Goal: Check status: Check status

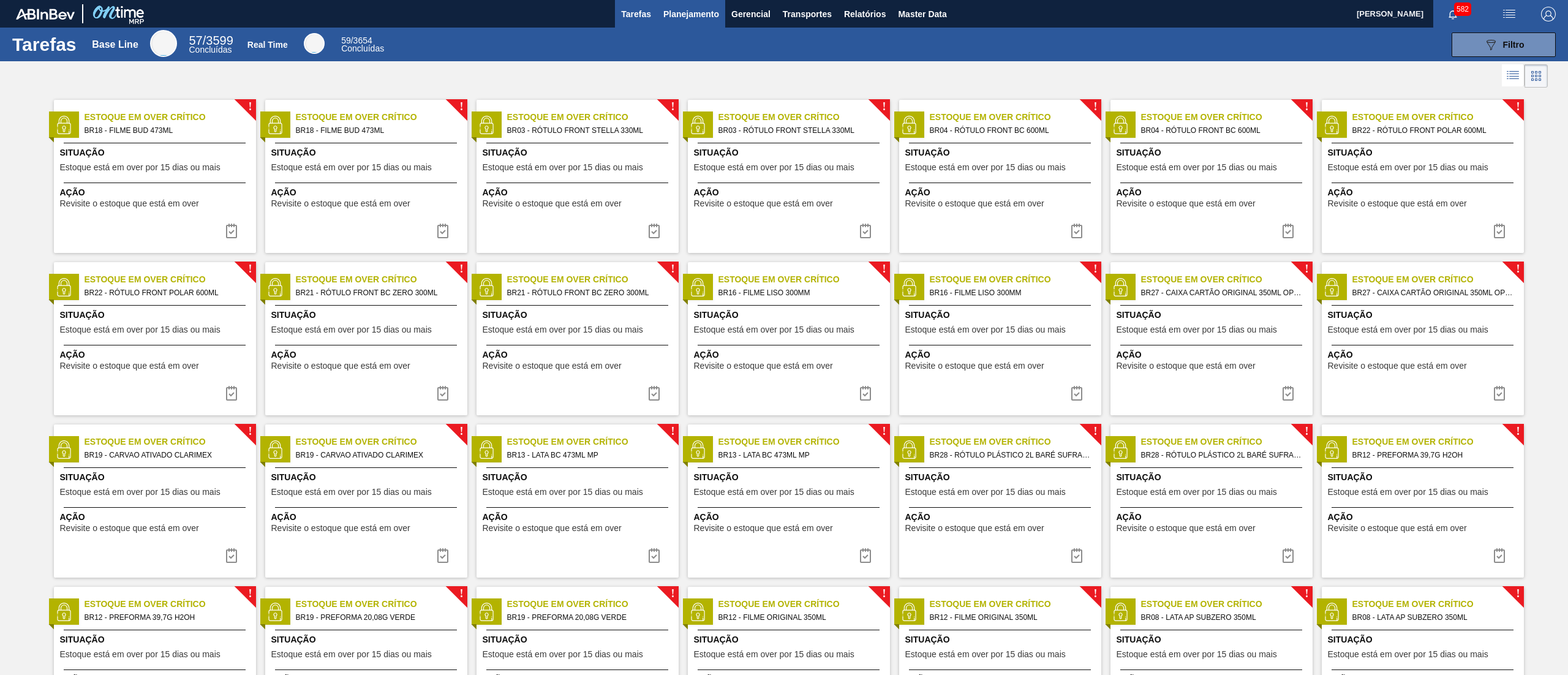
click at [704, 15] on span "Planejamento" at bounding box center [691, 14] width 56 height 15
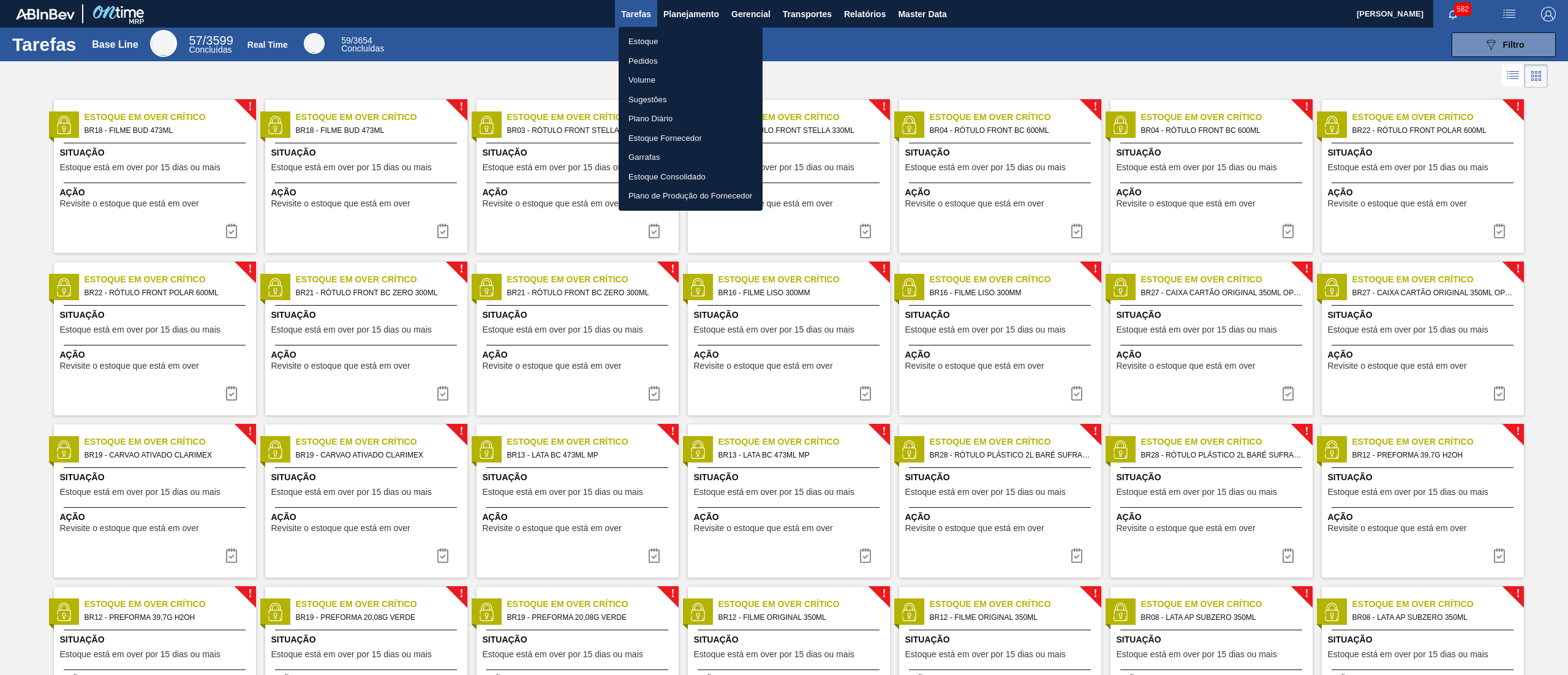
click at [672, 39] on li "Estoque" at bounding box center [691, 42] width 144 height 20
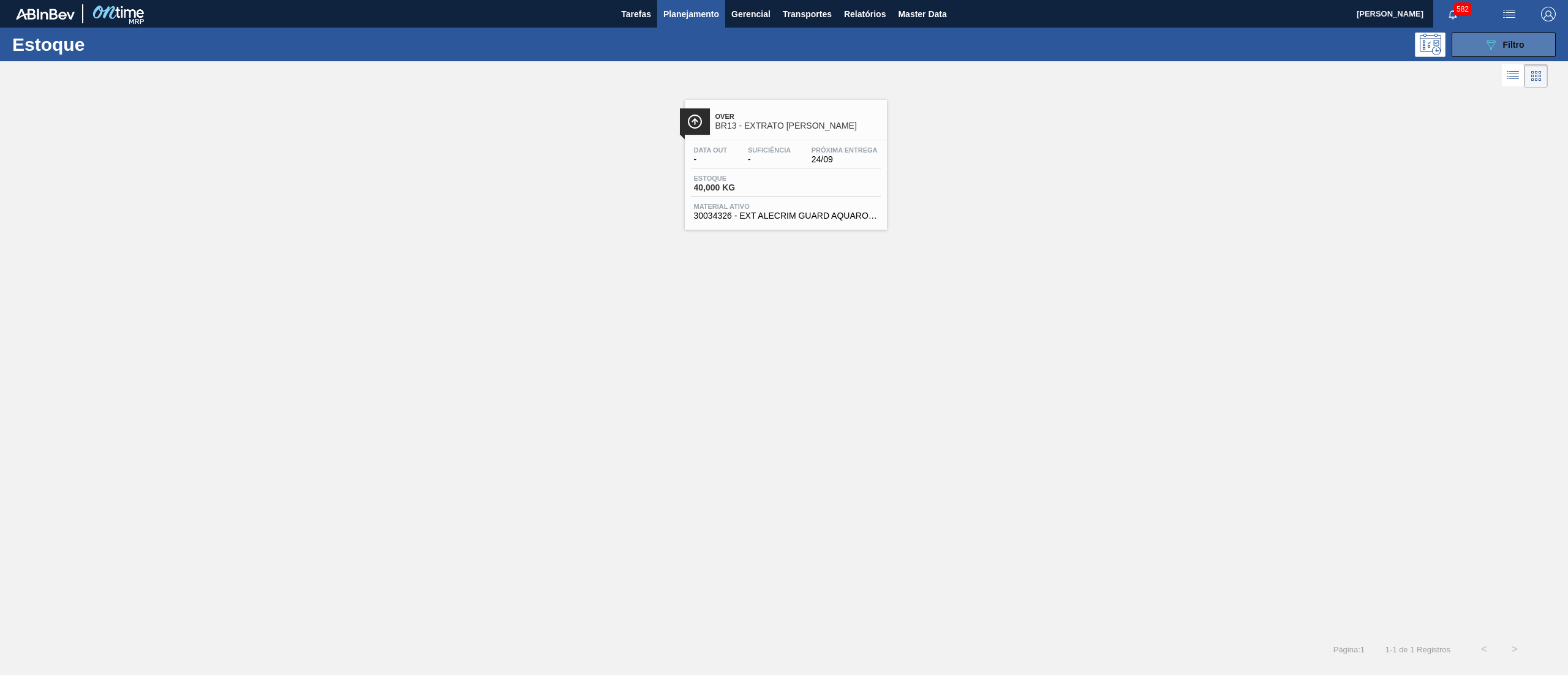
click at [1492, 37] on icon "089F7B8B-B2A5-4AFE-B5C0-19BA573D28AC" at bounding box center [1491, 44] width 15 height 15
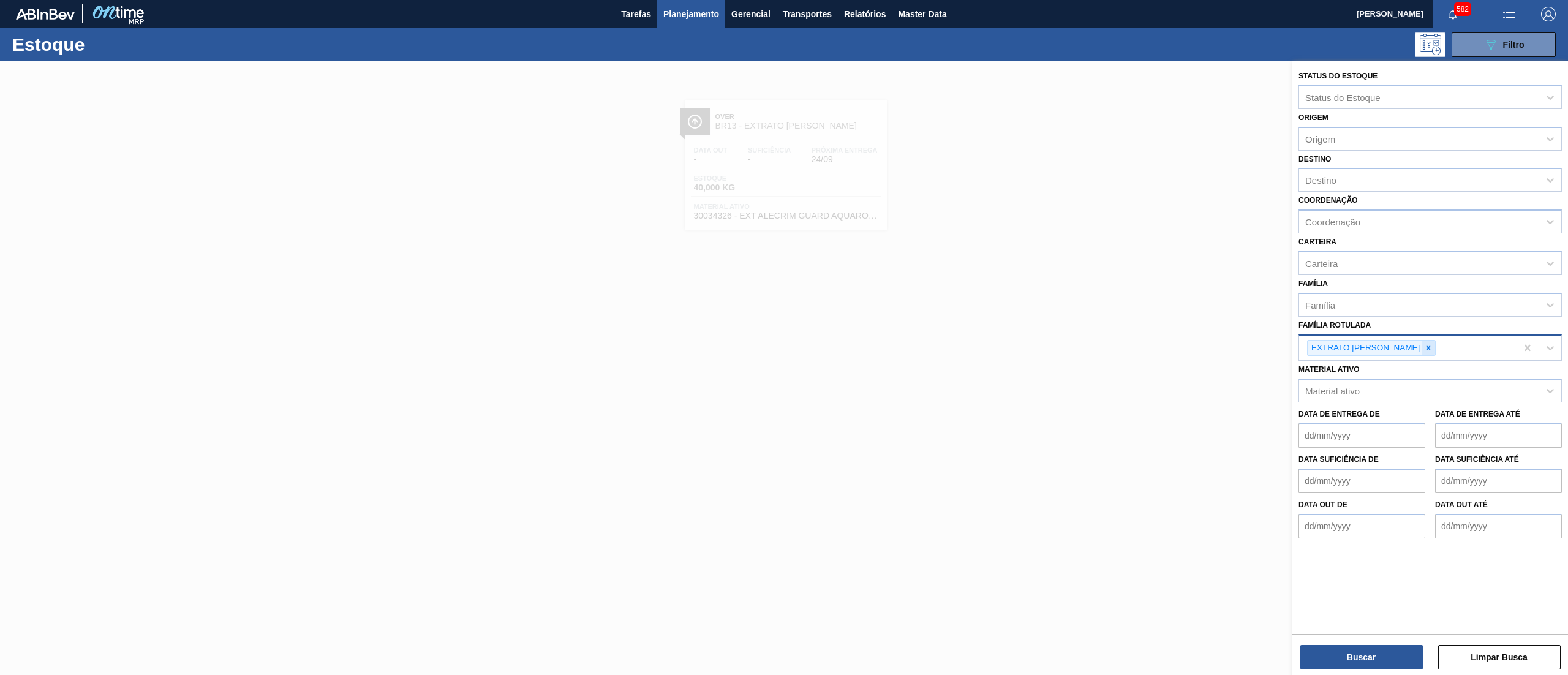
click at [1424, 344] on icon at bounding box center [1428, 347] width 8 height 8
paste Rotulada "30034006"
type Rotulada "30034006"
click at [1387, 330] on div "Família Rotulada option EXTRATO DE ALECRIM, deselected. Use Up and Down to choo…" at bounding box center [1430, 338] width 263 height 42
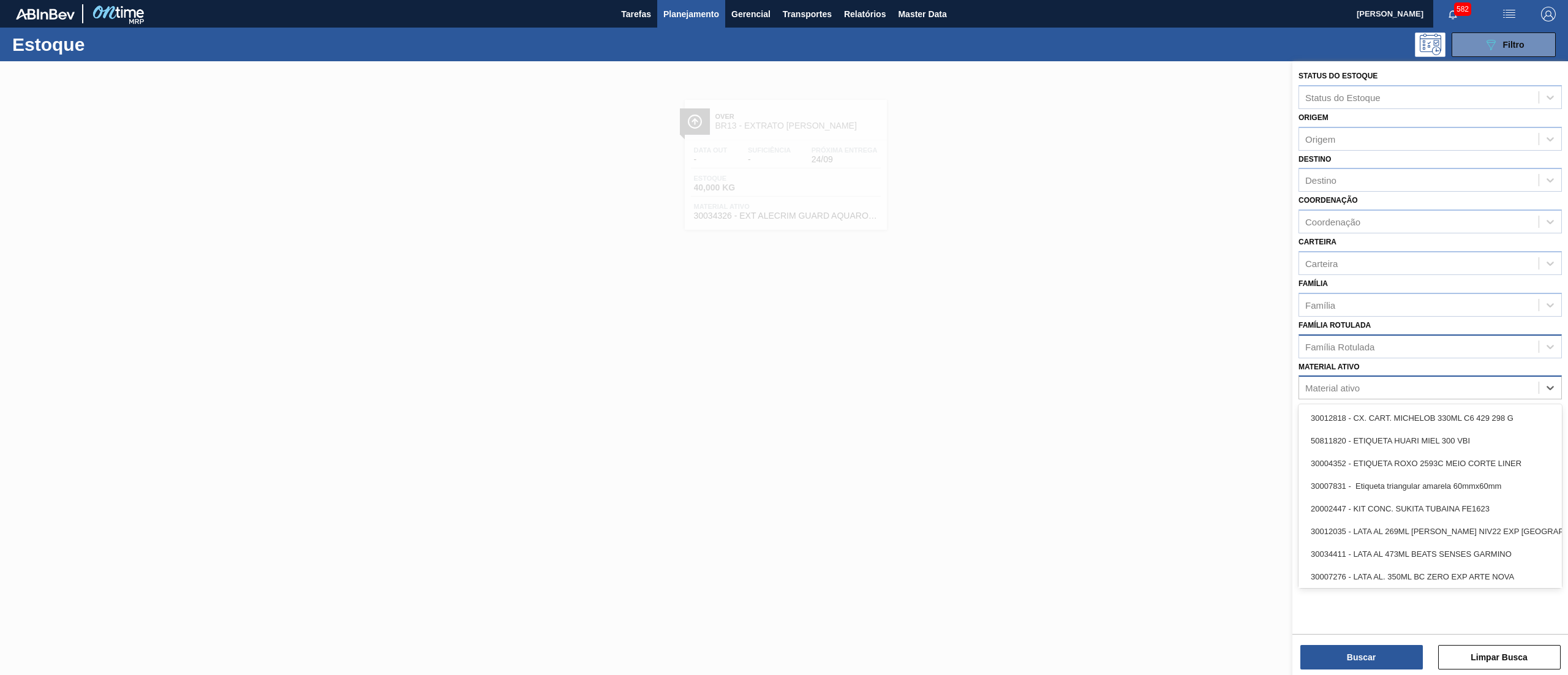
click at [1371, 385] on div "Material ativo" at bounding box center [1419, 388] width 240 height 18
paste ativo "30034006"
type ativo "30034006"
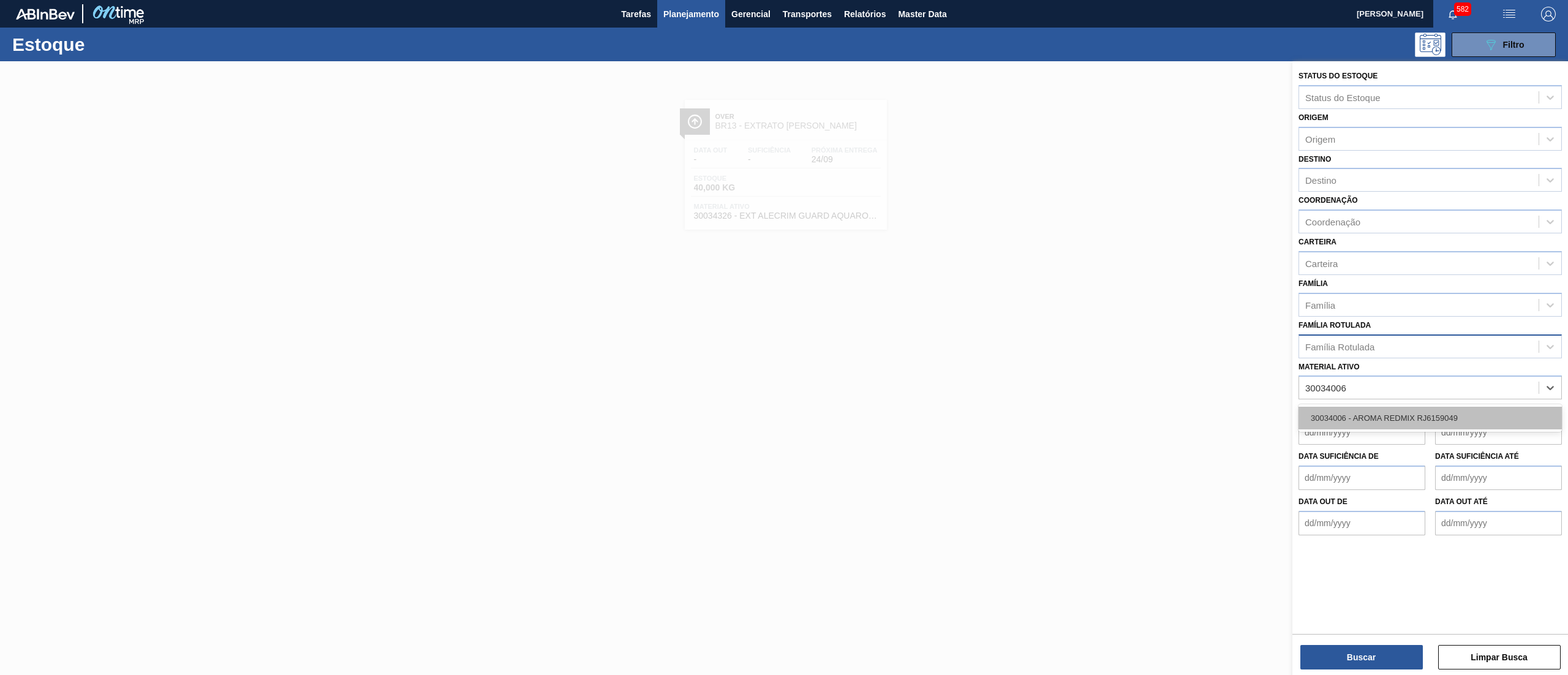
click at [1371, 414] on div "30034006 - AROMA REDMIX RJ6159049" at bounding box center [1430, 418] width 263 height 23
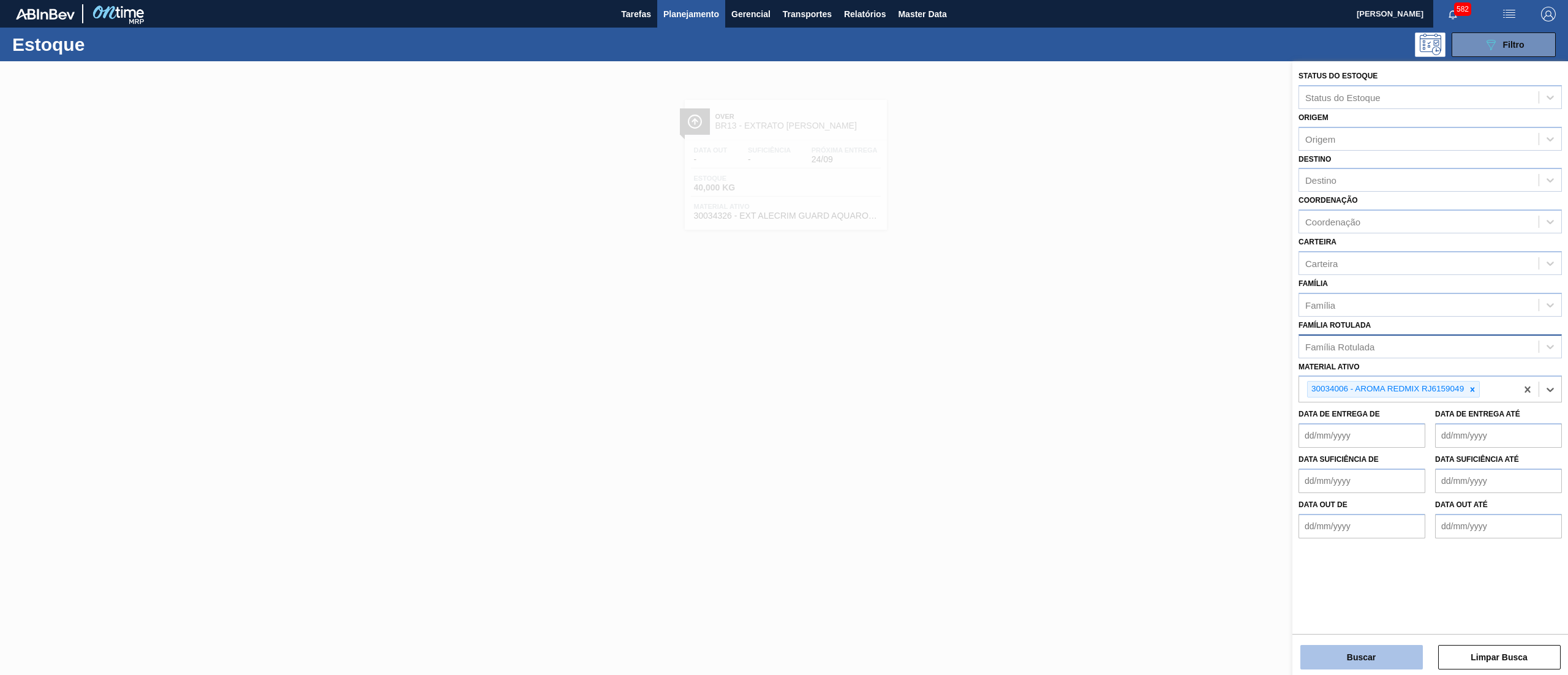
click at [1392, 657] on button "Buscar" at bounding box center [1362, 657] width 122 height 24
